Goal: Information Seeking & Learning: Learn about a topic

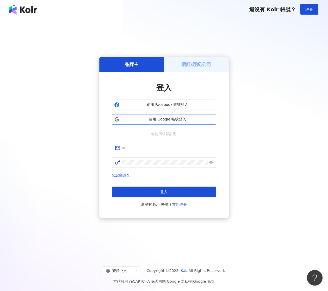
click at [154, 121] on span "使用 Google 帳號登入" at bounding box center [168, 119] width 92 height 5
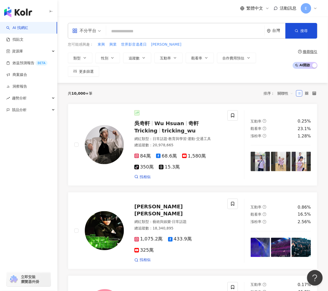
click at [86, 31] on div "不分平台" at bounding box center [84, 31] width 24 height 8
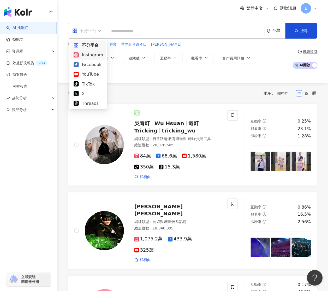
click at [84, 55] on div "Instagram" at bounding box center [89, 55] width 30 height 7
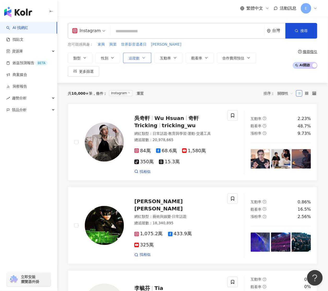
click at [127, 62] on button "追蹤數" at bounding box center [137, 58] width 28 height 10
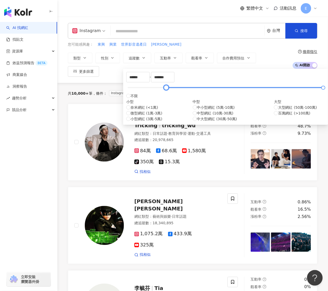
click at [158, 89] on div at bounding box center [226, 87] width 196 height 3
click at [144, 89] on div at bounding box center [226, 87] width 196 height 3
click at [139, 76] on input "*****" at bounding box center [138, 77] width 23 height 10
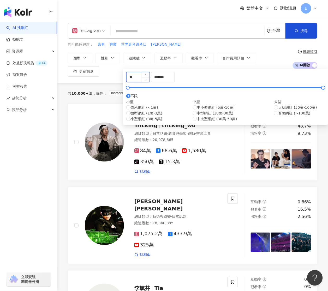
type input "*"
type input "*****"
click at [174, 82] on input "*******" at bounding box center [162, 77] width 23 height 10
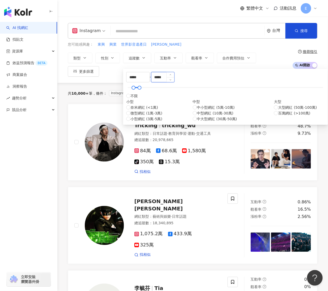
type input "*****"
click at [174, 80] on input "*****" at bounding box center [162, 77] width 23 height 10
click at [273, 83] on div "***** - ***** 不限 小型 奈米網紅 (<1萬) 微型網紅 (1萬-3萬) 小型網紅 (3萬-5萬) 中型 中小型網紅 (5萬-10萬) 中型網紅…" at bounding box center [225, 97] width 205 height 56
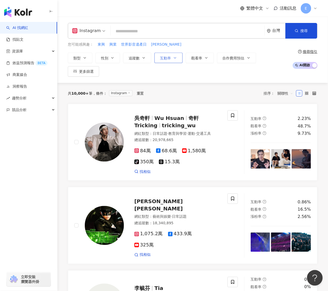
click at [166, 58] on span "互動率" at bounding box center [165, 58] width 11 height 4
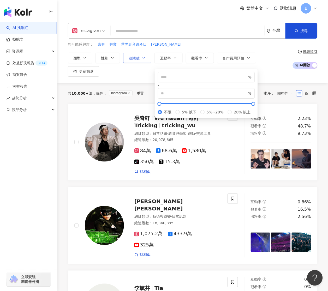
click at [133, 60] on span "追蹤數" at bounding box center [134, 58] width 11 height 4
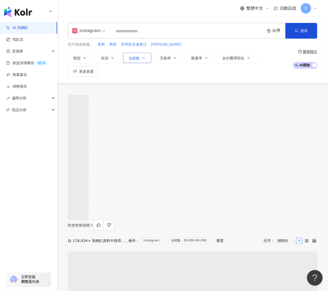
click at [133, 60] on span "追蹤數" at bounding box center [134, 58] width 11 height 4
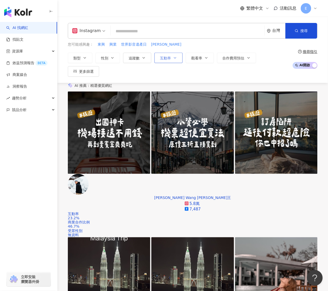
click at [170, 55] on button "互動率" at bounding box center [169, 58] width 28 height 10
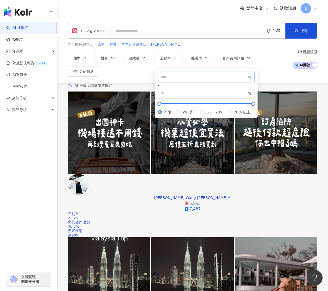
click at [179, 80] on input "number" at bounding box center [204, 77] width 86 height 6
type input "*"
click at [157, 85] on div "* % - % 不限 5% 以下 5%~20% 20% 以上" at bounding box center [206, 93] width 103 height 49
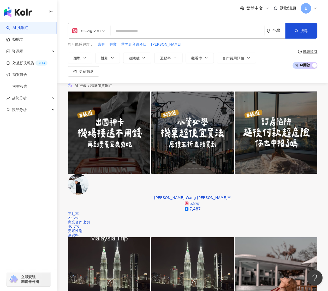
click at [272, 66] on div "類型 性別 追蹤數 互動率 觀看率 合作費用預估 更多篩選 ***** - ***** 不限 小型 奈米網紅 (<1萬) 微型網紅 (1萬-3萬) 小型網紅 …" at bounding box center [179, 65] width 222 height 24
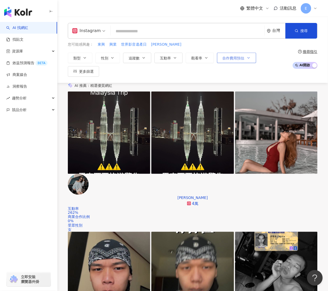
click at [240, 59] on span "合作費用預估" at bounding box center [234, 58] width 22 height 4
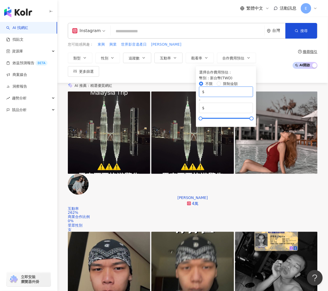
click at [206, 94] on input "*" at bounding box center [228, 92] width 44 height 6
type input "*****"
click at [220, 105] on input "*******" at bounding box center [228, 108] width 44 height 6
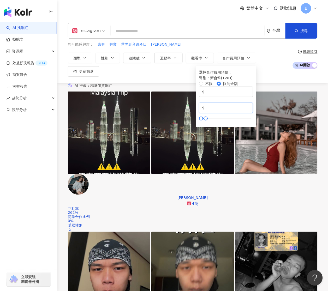
type input "******"
click at [276, 74] on div "類型 性別 追蹤數 互動率 觀看率 合作費用預估 更多篩選 ***** - ***** 不限 小型 奈米網紅 (<1萬) 微型網紅 (1萬-3萬) 小型網紅 …" at bounding box center [179, 65] width 222 height 24
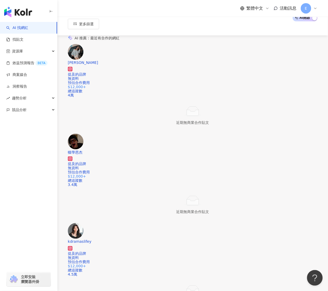
scroll to position [114, 0]
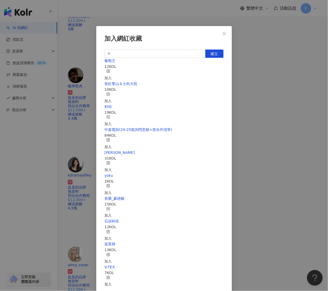
scroll to position [26, 0]
click at [216, 52] on span "建立" at bounding box center [214, 54] width 7 height 4
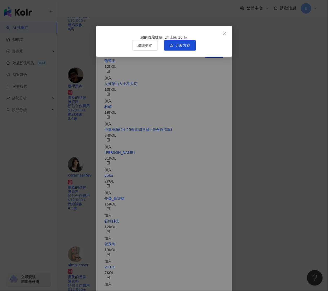
click at [226, 33] on icon "close" at bounding box center [224, 34] width 4 height 4
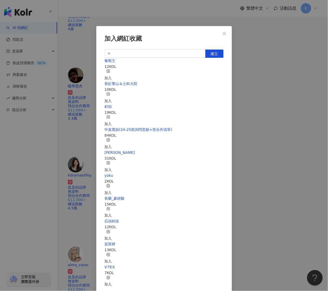
scroll to position [110, 0]
click at [225, 33] on icon "close" at bounding box center [224, 34] width 4 height 4
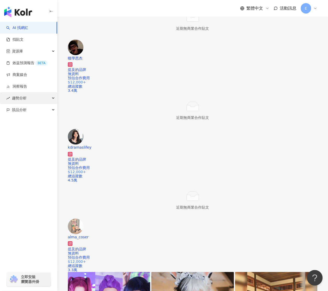
scroll to position [143, 0]
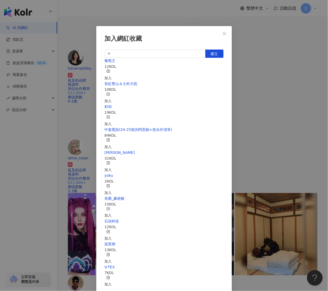
scroll to position [245, 0]
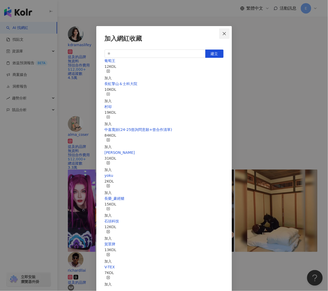
click at [226, 33] on icon "close" at bounding box center [224, 33] width 3 height 3
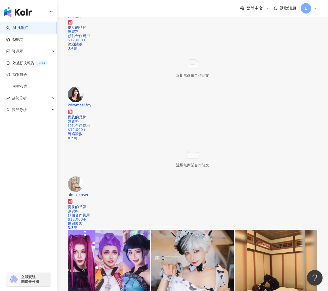
scroll to position [0, 0]
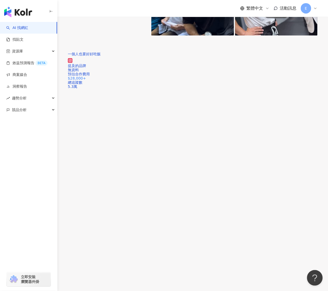
scroll to position [790, 0]
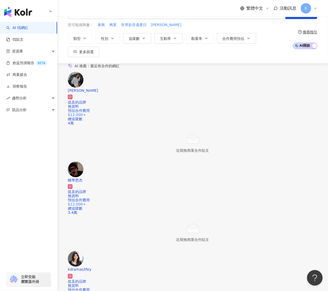
scroll to position [0, 0]
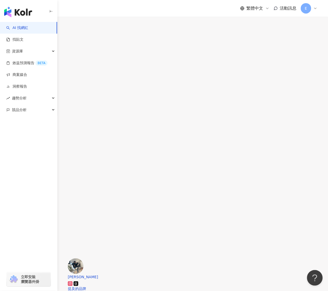
scroll to position [819, 0]
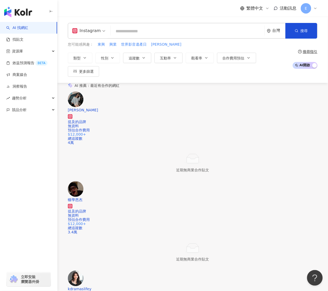
click at [121, 34] on input "search" at bounding box center [188, 31] width 150 height 10
type input "*"
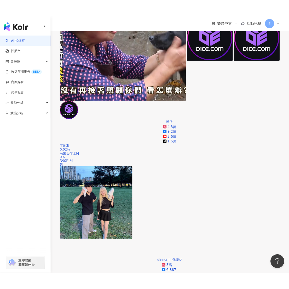
scroll to position [211, 0]
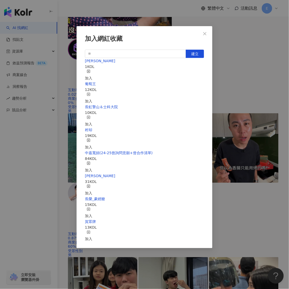
click at [92, 71] on div "加入" at bounding box center [88, 74] width 7 height 11
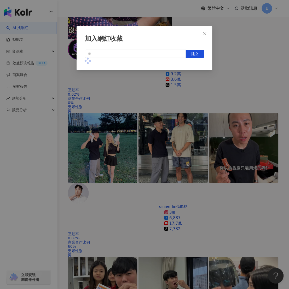
click at [107, 199] on div "加入網紅收藏 建立" at bounding box center [144, 144] width 289 height 289
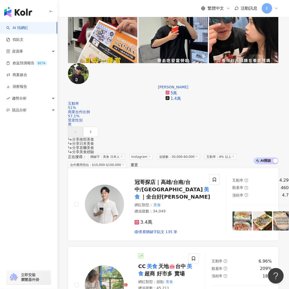
scroll to position [523, 0]
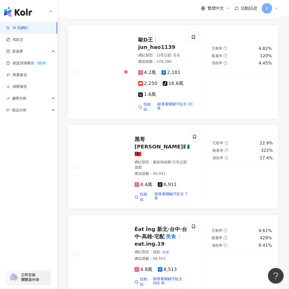
scroll to position [1168, 0]
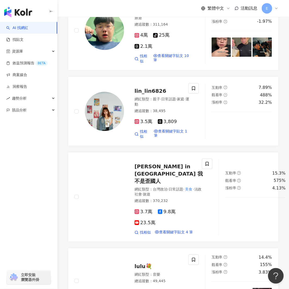
scroll to position [1194, 0]
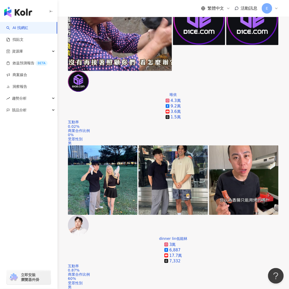
scroll to position [179, 0]
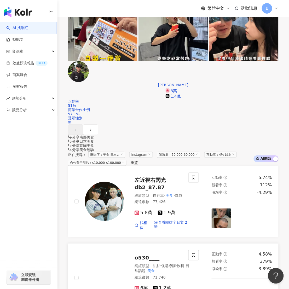
scroll to position [478, 0]
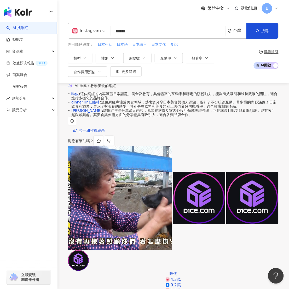
click at [137, 32] on input "******" at bounding box center [168, 31] width 110 height 10
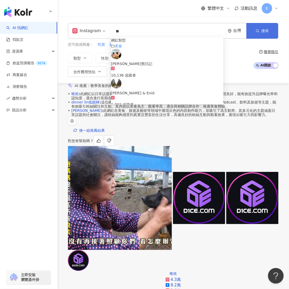
type input "**"
click at [265, 33] on button "搜尋" at bounding box center [262, 31] width 32 height 16
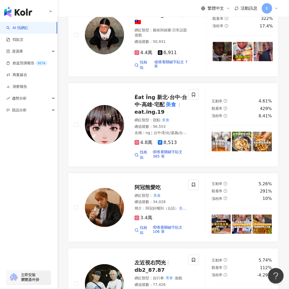
scroll to position [1178, 0]
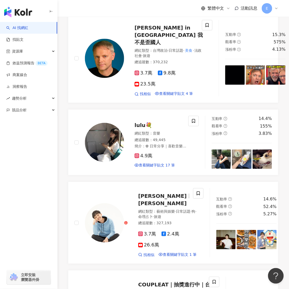
scroll to position [0, 0]
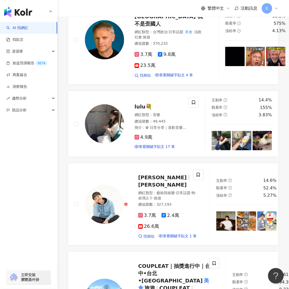
scroll to position [1266, 0]
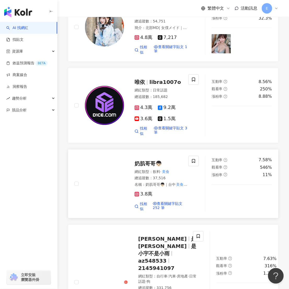
scroll to position [656, 0]
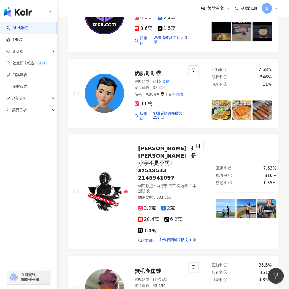
scroll to position [741, 0]
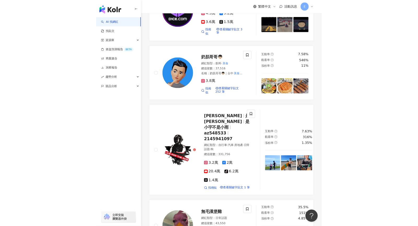
scroll to position [738, 0]
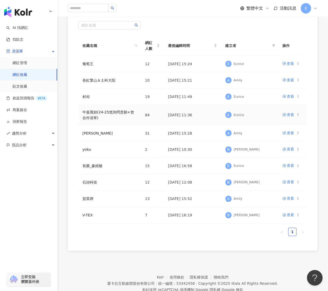
scroll to position [69, 0]
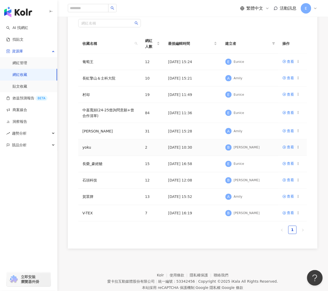
click at [299, 148] on icon at bounding box center [299, 148] width 4 height 4
click at [277, 191] on div "刪除收藏" at bounding box center [285, 191] width 22 height 6
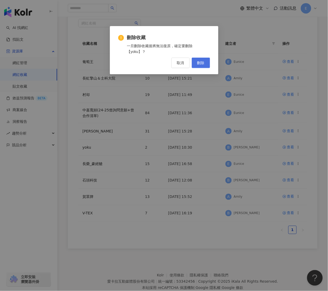
click at [199, 63] on span "刪除" at bounding box center [200, 63] width 7 height 4
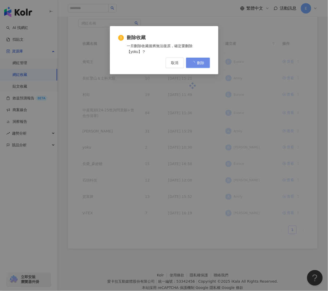
scroll to position [0, 0]
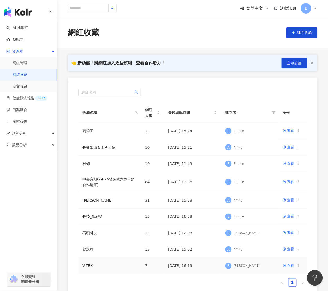
click at [298, 267] on icon at bounding box center [299, 266] width 4 height 4
click at [278, 255] on div "刪除收藏" at bounding box center [285, 256] width 22 height 6
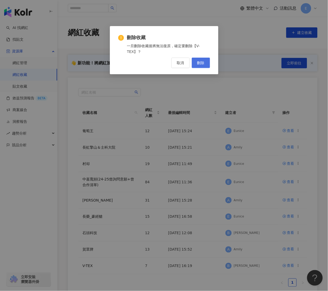
click at [204, 64] on span "刪除" at bounding box center [200, 63] width 7 height 4
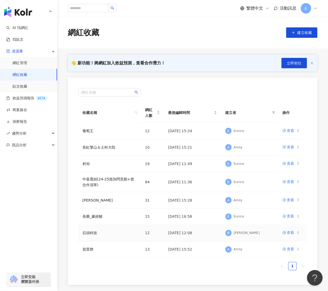
click at [299, 233] on icon at bounding box center [299, 233] width 4 height 4
click at [279, 279] on div "刪除收藏" at bounding box center [285, 277] width 22 height 6
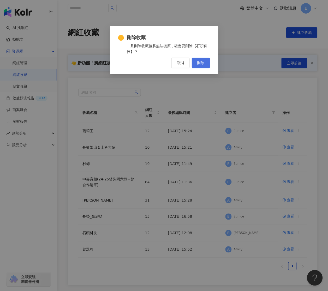
click at [202, 62] on span "刪除" at bounding box center [200, 63] width 7 height 4
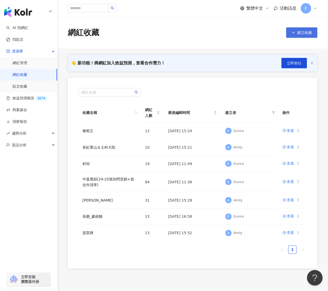
click at [300, 34] on span "建立收藏" at bounding box center [305, 33] width 15 height 4
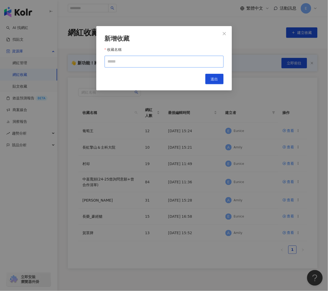
click at [162, 59] on input "收藏名稱" at bounding box center [164, 62] width 119 height 12
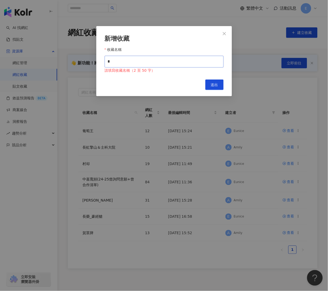
type input "*"
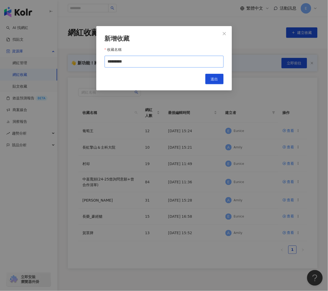
type input "********"
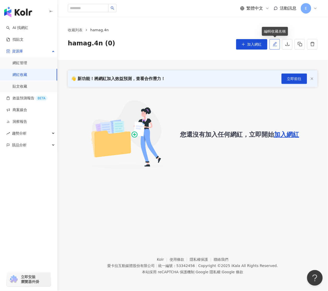
click at [278, 45] on button "button" at bounding box center [275, 44] width 10 height 10
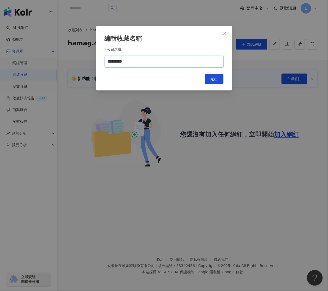
click at [153, 62] on input "********" at bounding box center [164, 62] width 119 height 12
type input "*******"
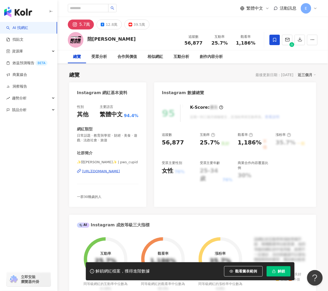
click at [276, 41] on icon at bounding box center [274, 40] width 3 height 4
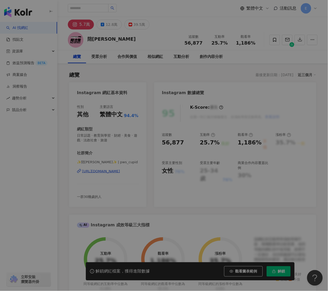
click at [110, 72] on icon "button" at bounding box center [109, 71] width 4 height 4
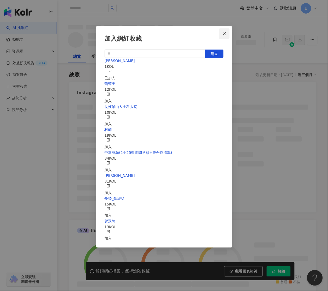
click at [225, 34] on icon "close" at bounding box center [224, 34] width 4 height 4
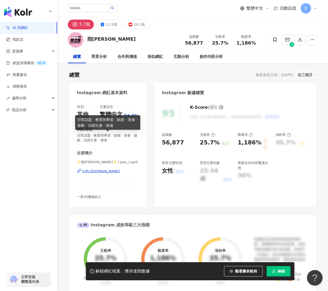
click at [79, 136] on span "日常話題 · 教育與學習 · 財經 · 美食 · 遊戲 · 法政社會 · 旅遊" at bounding box center [108, 137] width 62 height 9
click at [111, 141] on span "日常話題 · 教育與學習 · 財經 · 美食 · 遊戲 · 法政社會 · 旅遊" at bounding box center [108, 137] width 62 height 9
drag, startPoint x: 108, startPoint y: 140, endPoint x: 78, endPoint y: 136, distance: 30.0
click at [78, 136] on span "日常話題 · 教育與學習 · 財經 · 美食 · 遊戲 · 法政社會 · 旅遊" at bounding box center [108, 137] width 62 height 9
copy span "日常話題 · 教育與學習 · 財經 · 美食 · 遊戲 · 法政社會 · 旅遊"
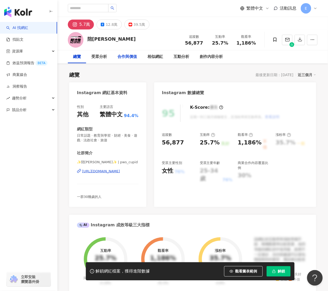
click at [130, 58] on div "合作與價值" at bounding box center [128, 57] width 20 height 6
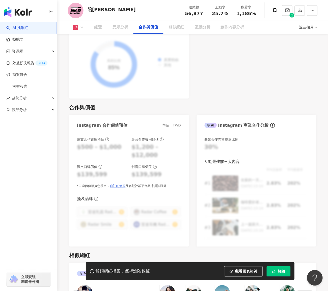
click at [285, 274] on span "解鎖" at bounding box center [281, 272] width 7 height 4
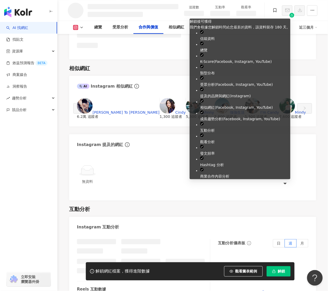
scroll to position [605, 0]
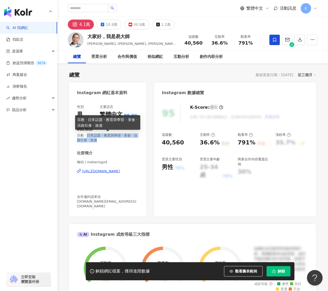
drag, startPoint x: 87, startPoint y: 135, endPoint x: 97, endPoint y: 139, distance: 10.7
click at [97, 139] on span "宗教 · 日常話題 · 教育與學習 · 美食 · 法政社會 · 旅遊" at bounding box center [108, 137] width 62 height 9
copy span "日常話題 · 教育與學習 · 美食 · 法政社會 · 旅遊"
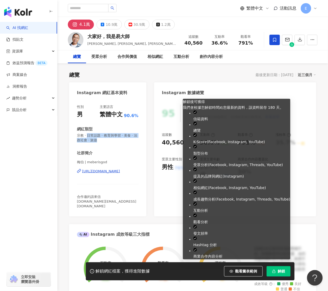
click at [276, 275] on button "解鎖" at bounding box center [279, 272] width 24 height 10
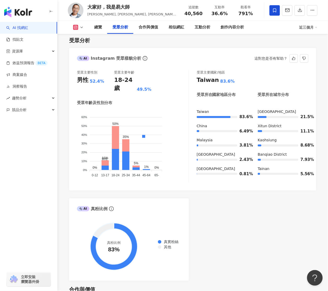
scroll to position [451, 0]
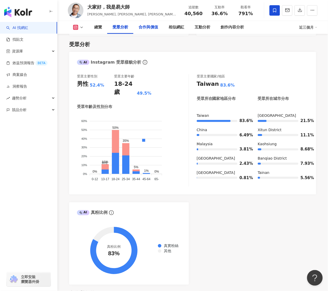
click at [148, 29] on div "合作與價值" at bounding box center [149, 27] width 20 height 6
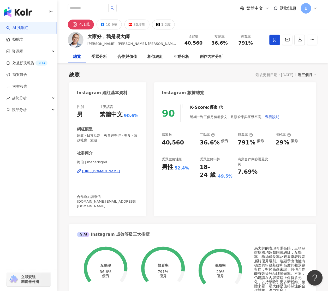
click at [106, 172] on div "https://www.instagram.com/meberisgod/" at bounding box center [101, 171] width 38 height 5
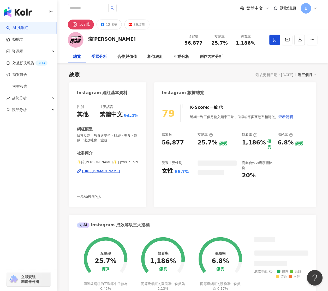
click at [99, 58] on div "受眾分析" at bounding box center [99, 57] width 16 height 6
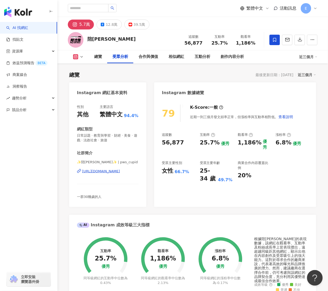
scroll to position [454, 0]
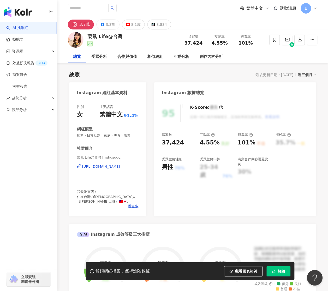
click at [135, 155] on div "栗鼠 Life@台灣 | lishusugoi [URL][DOMAIN_NAME]" at bounding box center [108, 170] width 62 height 31
click at [133, 204] on span "看更多" at bounding box center [133, 206] width 10 height 5
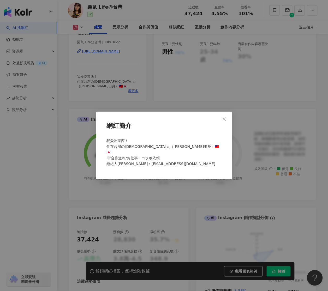
click at [225, 121] on icon "close" at bounding box center [224, 119] width 3 height 3
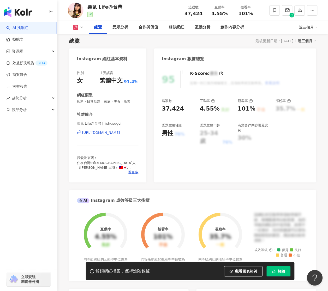
scroll to position [25, 0]
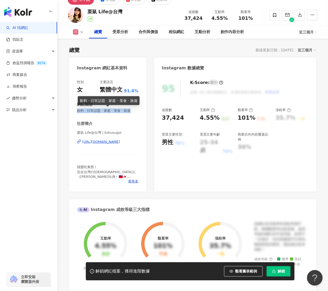
drag, startPoint x: 78, startPoint y: 111, endPoint x: 134, endPoint y: 111, distance: 55.6
click at [134, 111] on span "飲料 · 日常話題 · 家庭 · 美食 · 旅遊" at bounding box center [108, 111] width 62 height 5
copy span "飲料 · 日常話題 · 家庭 · 美食 · 旅遊"
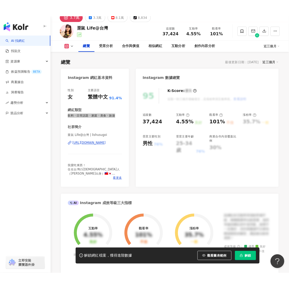
scroll to position [0, 0]
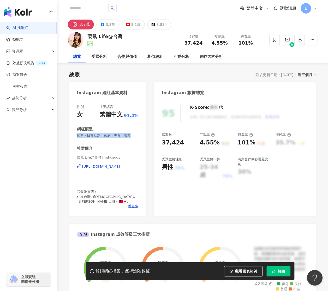
click at [51, 12] on icon "button" at bounding box center [51, 11] width 4 height 4
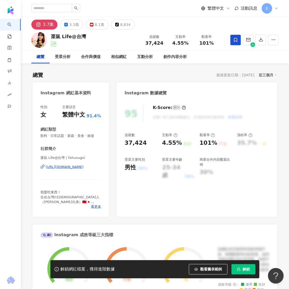
click at [242, 271] on button "解鎖" at bounding box center [243, 269] width 24 height 10
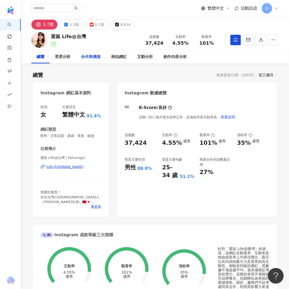
click at [95, 57] on div "合作與價值" at bounding box center [91, 57] width 20 height 6
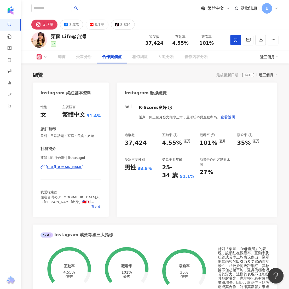
scroll to position [703, 0]
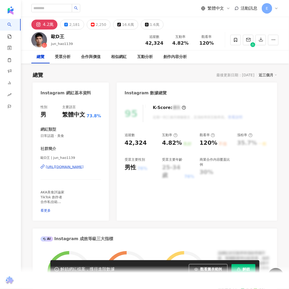
click at [241, 269] on button "解鎖" at bounding box center [243, 269] width 24 height 10
click at [84, 167] on div "[URL][DOMAIN_NAME]" at bounding box center [65, 167] width 38 height 5
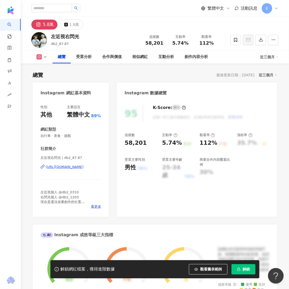
scroll to position [56, 0]
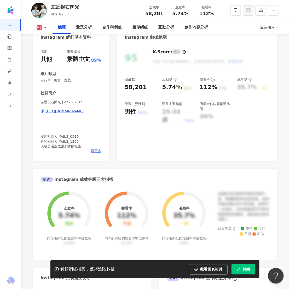
click at [65, 111] on div "https://www.instagram.com/db2_87.87/" at bounding box center [65, 111] width 38 height 5
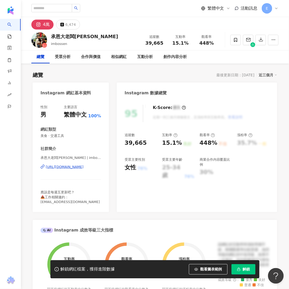
click at [69, 167] on div "https://www.instagram.com/imbossen/" at bounding box center [65, 167] width 38 height 5
drag, startPoint x: 98, startPoint y: 37, endPoint x: 51, endPoint y: 37, distance: 46.7
click at [51, 37] on div "承恩大老闆BOSSEN imbossen 追蹤數 39,665 互動率 15.1% 觀看率 448%" at bounding box center [155, 40] width 268 height 21
drag, startPoint x: 64, startPoint y: 136, endPoint x: 40, endPoint y: 136, distance: 24.0
click at [40, 136] on span "美食 · 交通工具" at bounding box center [70, 135] width 61 height 5
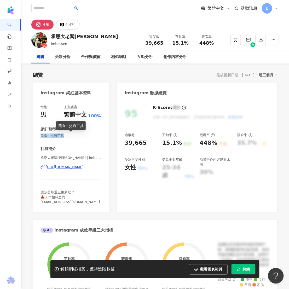
copy span "美食 · 交通工具"
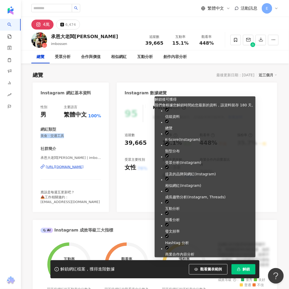
click at [242, 271] on button "解鎖" at bounding box center [243, 269] width 24 height 10
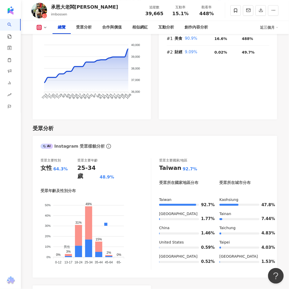
scroll to position [381, 0]
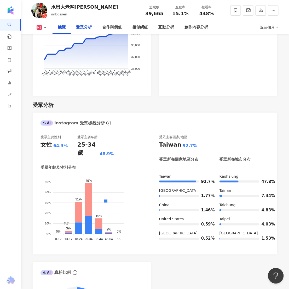
click at [86, 28] on div "受眾分析" at bounding box center [84, 27] width 16 height 6
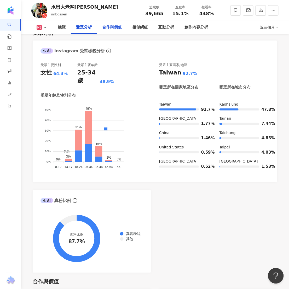
click at [114, 28] on div "合作與價值" at bounding box center [112, 27] width 20 height 6
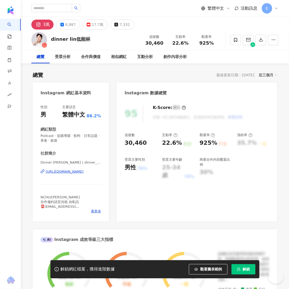
click at [75, 171] on div "[URL][DOMAIN_NAME]" at bounding box center [65, 171] width 38 height 5
drag, startPoint x: 55, startPoint y: 38, endPoint x: 52, endPoint y: 37, distance: 2.8
click at [52, 38] on div "dinner [PERSON_NAME]低能林 追蹤數 30,460 互動率 22.6% 觀看率 925%" at bounding box center [155, 40] width 268 height 21
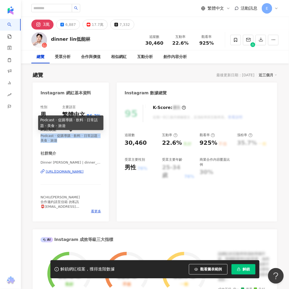
drag, startPoint x: 40, startPoint y: 135, endPoint x: 56, endPoint y: 140, distance: 16.8
click at [56, 140] on div "性別 男 主要語言 繁體中文 86.2% 網紅類型 Podcast · 促購導購 · 飲料 · 日常話題 · 美食 · 旅遊 社群簡介 Dinner [PER…" at bounding box center [71, 160] width 76 height 122
copy span "Podcast · 促購導購 · 飲料 · 日常話題 · 美食 · 旅遊"
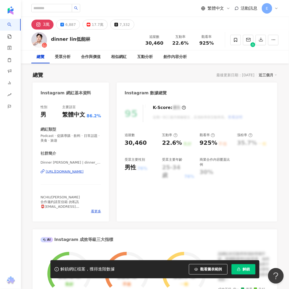
click at [74, 178] on div "[PERSON_NAME] | dinner_lin_ [URL][DOMAIN_NAME]" at bounding box center [70, 175] width 61 height 31
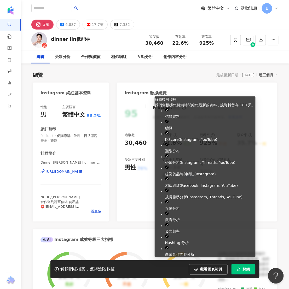
click at [241, 271] on button "解鎖" at bounding box center [243, 269] width 24 height 10
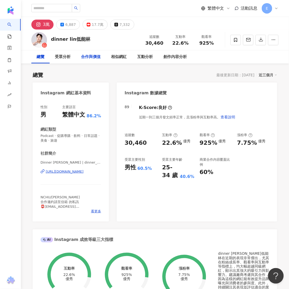
click at [90, 57] on div "合作與價值" at bounding box center [91, 57] width 20 height 6
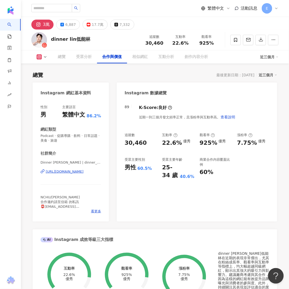
scroll to position [711, 0]
